Goal: Complete application form

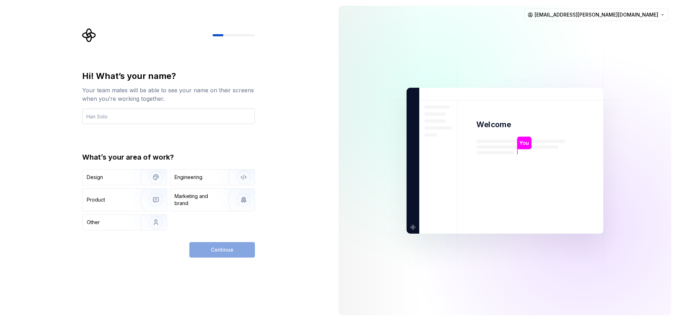
click at [199, 122] on input "text" at bounding box center [168, 117] width 173 height 16
click at [140, 119] on input "text" at bounding box center [168, 117] width 173 height 16
type input "Yohann Moreau"
click at [156, 220] on img "button" at bounding box center [151, 222] width 45 height 47
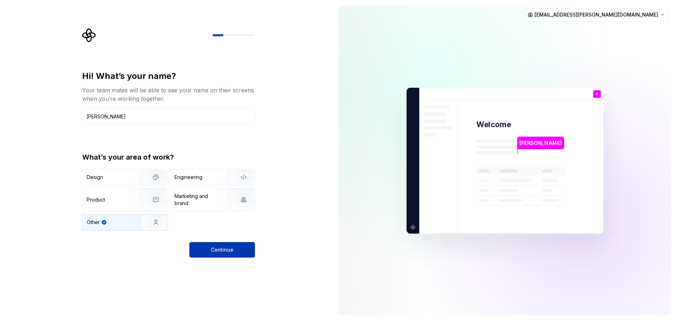
click at [221, 248] on span "Continue" at bounding box center [222, 250] width 23 height 7
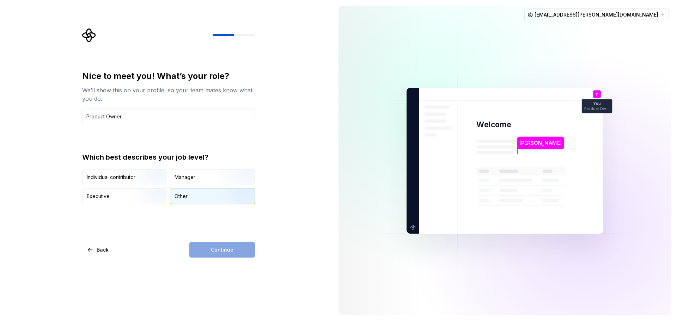
type input "Product Owner"
click at [224, 193] on img "button" at bounding box center [237, 205] width 45 height 47
click at [223, 249] on span "Continue" at bounding box center [222, 250] width 23 height 7
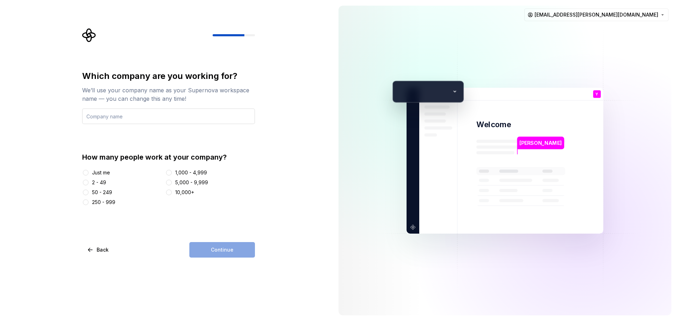
click at [174, 115] on input "text" at bounding box center [168, 117] width 173 height 16
type input "Manitou Group"
click at [171, 183] on button "5,000 - 9,999" at bounding box center [169, 183] width 6 height 6
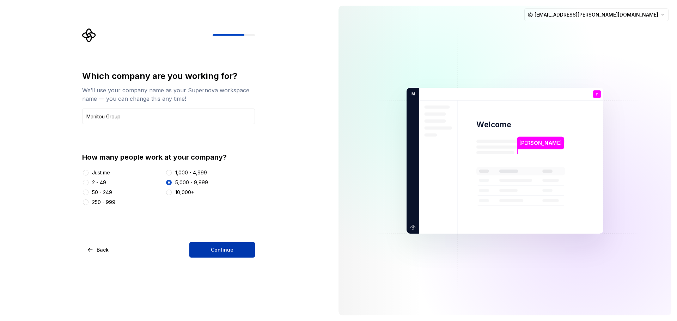
click at [218, 251] on span "Continue" at bounding box center [222, 250] width 23 height 7
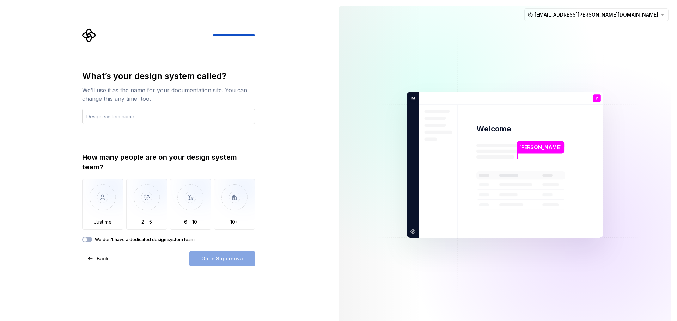
click at [219, 113] on input "text" at bounding box center [168, 117] width 173 height 16
click at [100, 217] on img "button" at bounding box center [102, 202] width 41 height 47
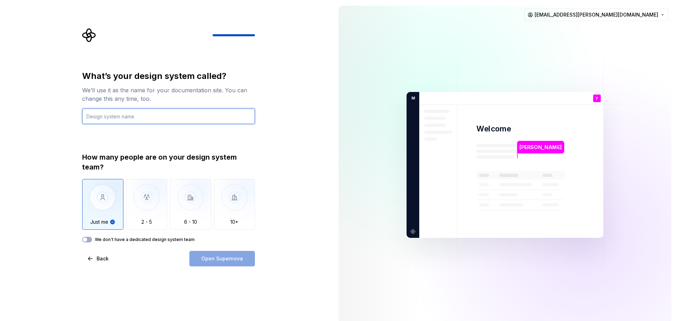
click at [151, 119] on input "text" at bounding box center [168, 117] width 173 height 16
type input "MGU"
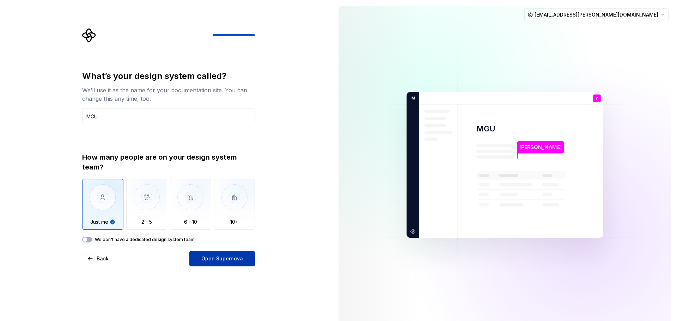
click at [231, 261] on span "Open Supernova" at bounding box center [222, 258] width 42 height 7
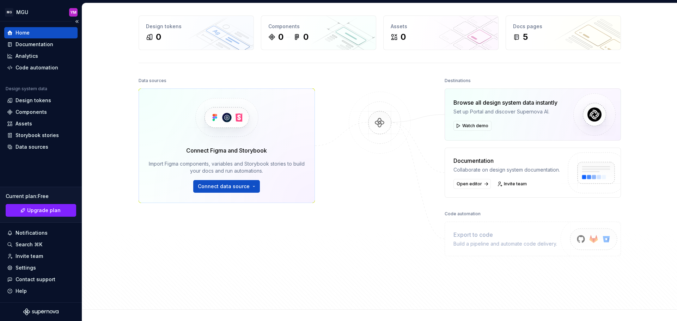
scroll to position [73, 0]
